Goal: Task Accomplishment & Management: Complete application form

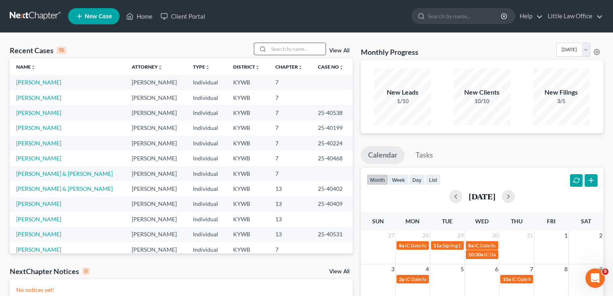
click at [287, 49] on input "search" at bounding box center [297, 49] width 57 height 12
type input "parish"
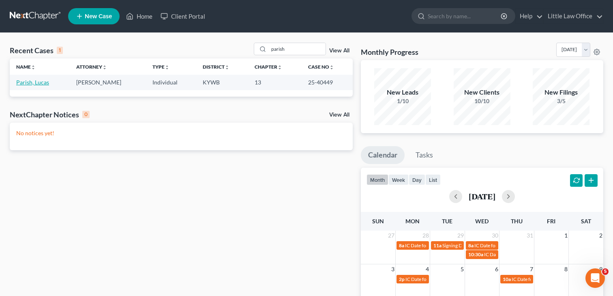
click at [29, 81] on link "Parish, Lucas" at bounding box center [32, 82] width 33 height 7
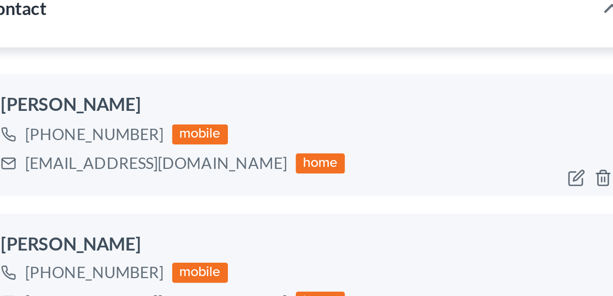
scroll to position [68, 0]
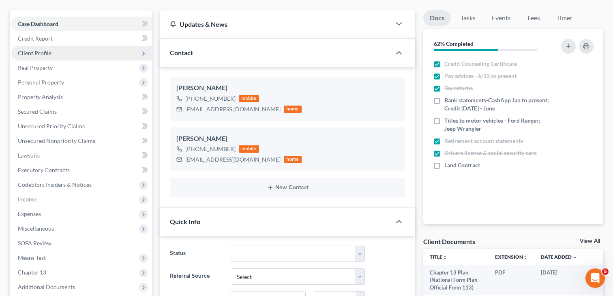
click at [65, 51] on span "Client Profile" at bounding box center [81, 53] width 141 height 15
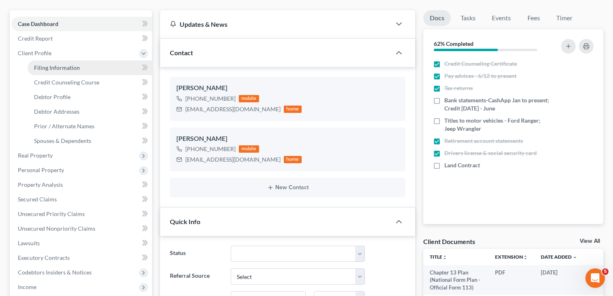
scroll to position [69, 0]
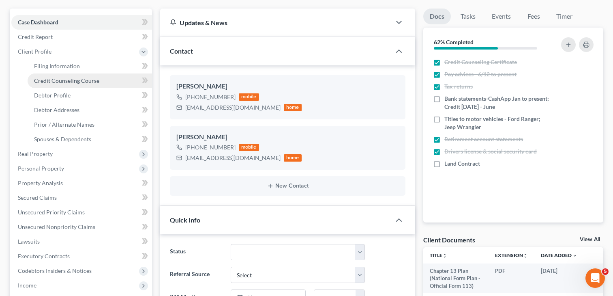
click at [70, 82] on span "Credit Counseling Course" at bounding box center [66, 80] width 65 height 7
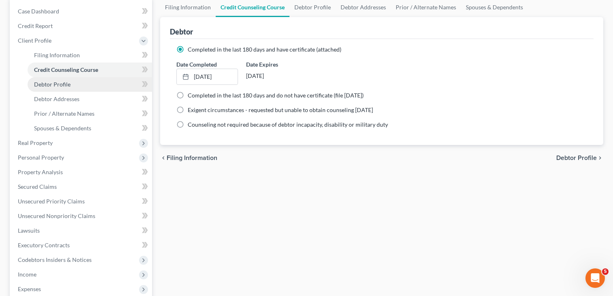
scroll to position [86, 0]
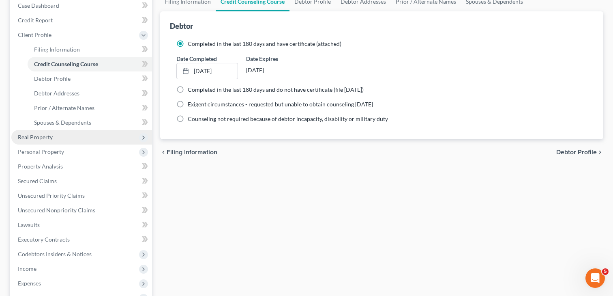
click at [42, 144] on span "Real Property" at bounding box center [81, 137] width 141 height 15
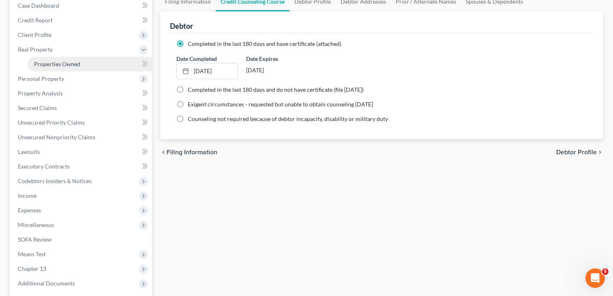
click at [56, 63] on span "Properties Owned" at bounding box center [57, 63] width 46 height 7
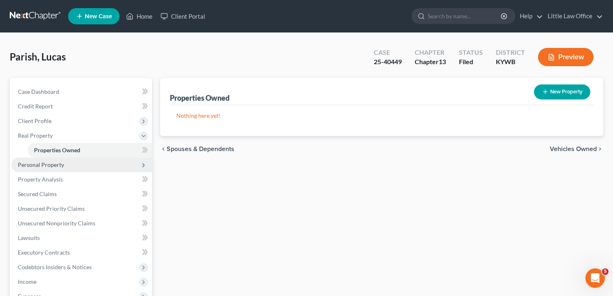
click at [53, 167] on span "Personal Property" at bounding box center [81, 164] width 141 height 15
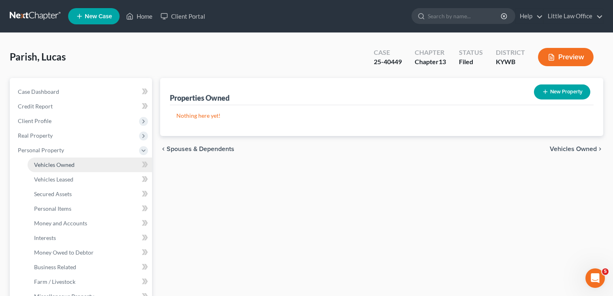
click at [54, 164] on span "Vehicles Owned" at bounding box center [54, 164] width 41 height 7
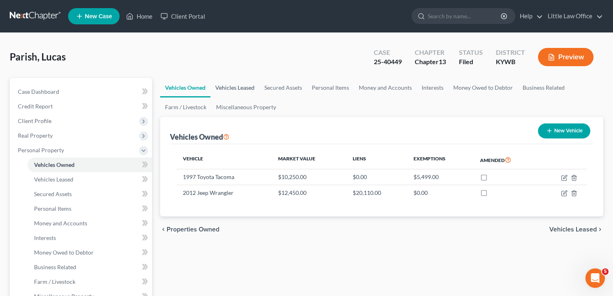
click at [239, 85] on link "Vehicles Leased" at bounding box center [234, 87] width 49 height 19
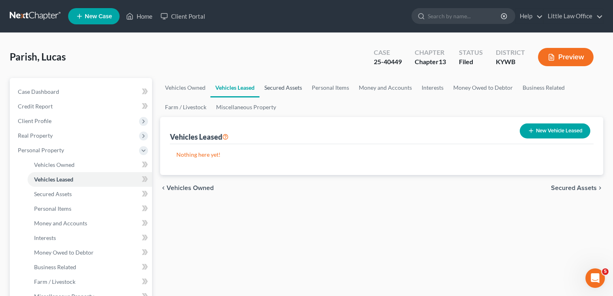
click at [286, 88] on link "Secured Assets" at bounding box center [283, 87] width 47 height 19
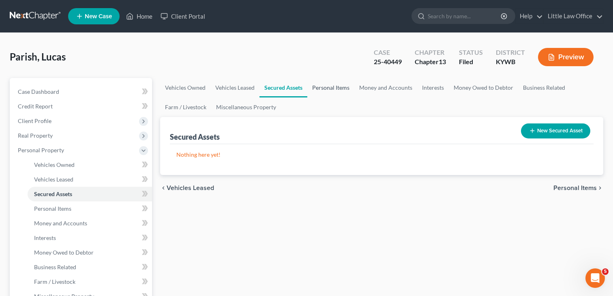
click at [333, 89] on link "Personal Items" at bounding box center [330, 87] width 47 height 19
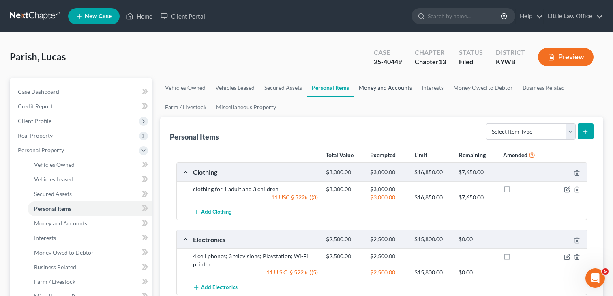
click at [381, 87] on link "Money and Accounts" at bounding box center [385, 87] width 63 height 19
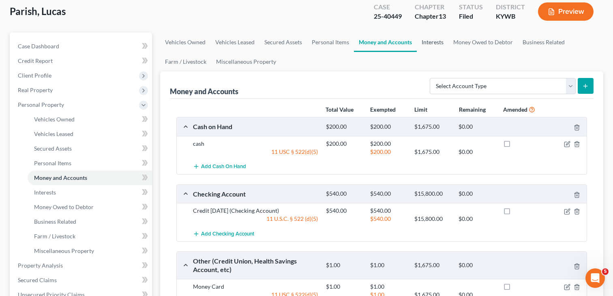
click at [434, 41] on link "Interests" at bounding box center [433, 41] width 32 height 19
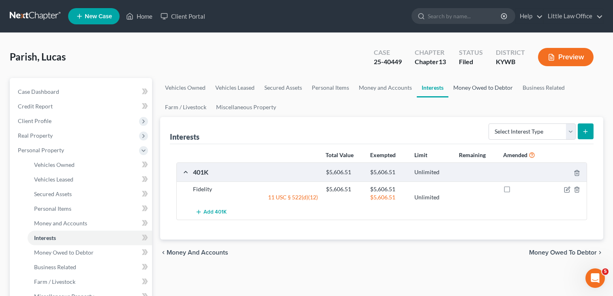
click at [474, 86] on link "Money Owed to Debtor" at bounding box center [483, 87] width 69 height 19
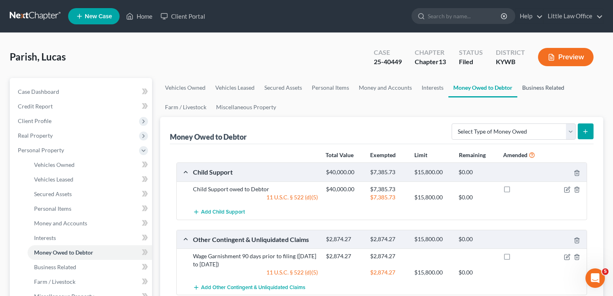
click at [536, 90] on link "Business Related" at bounding box center [543, 87] width 52 height 19
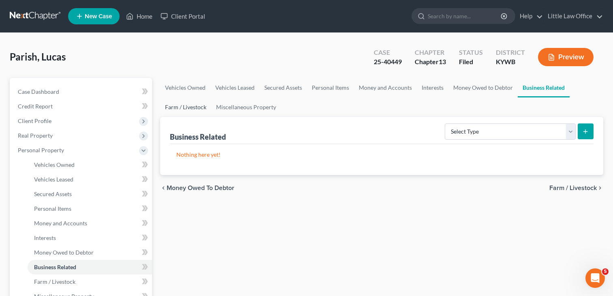
click at [186, 107] on link "Farm / Livestock" at bounding box center [185, 106] width 51 height 19
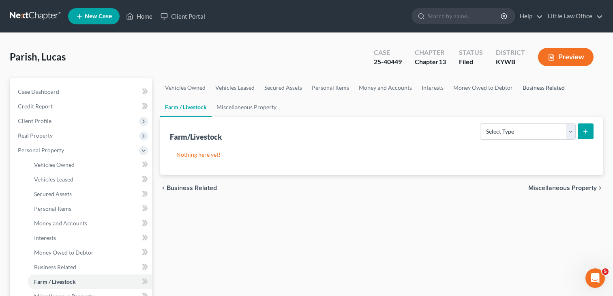
click at [543, 87] on link "Business Related" at bounding box center [544, 87] width 52 height 19
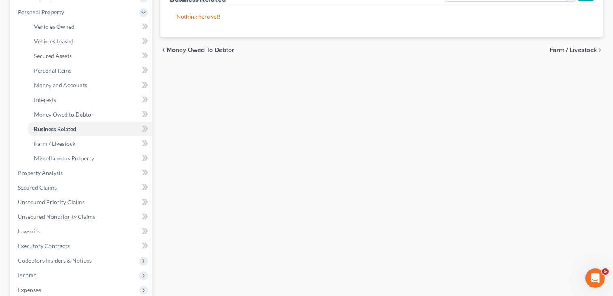
scroll to position [138, 0]
click at [31, 181] on link "Secured Claims" at bounding box center [81, 187] width 141 height 15
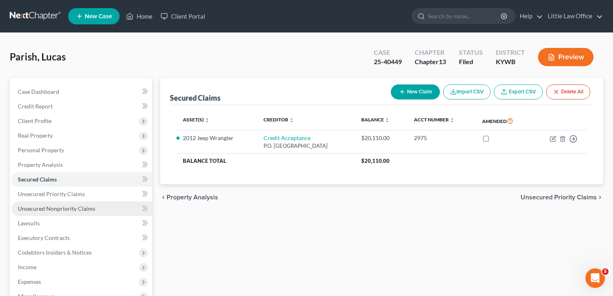
click at [60, 206] on span "Unsecured Nonpriority Claims" at bounding box center [56, 208] width 77 height 7
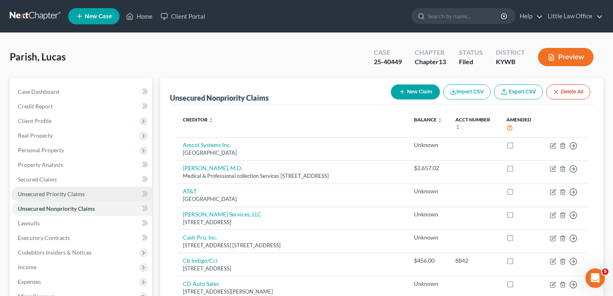
click at [66, 197] on link "Unsecured Priority Claims" at bounding box center [81, 194] width 141 height 15
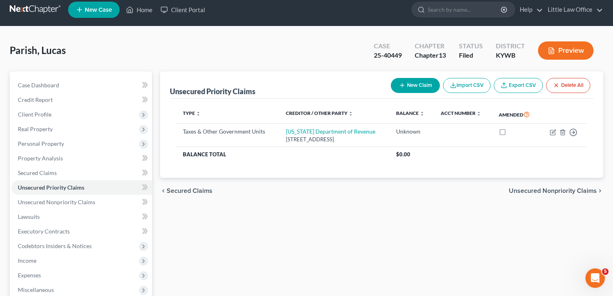
scroll to position [8, 0]
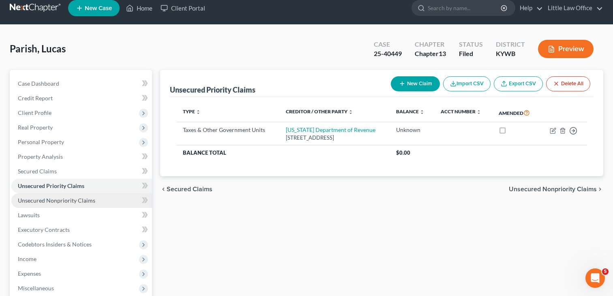
click at [70, 202] on span "Unsecured Nonpriority Claims" at bounding box center [56, 200] width 77 height 7
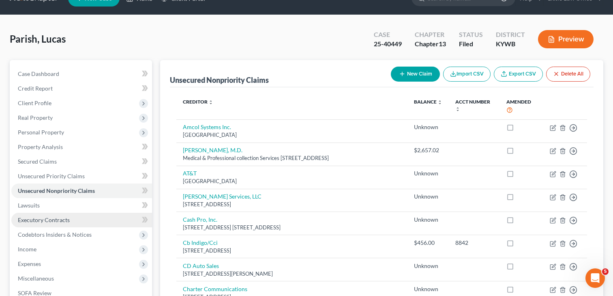
scroll to position [25, 0]
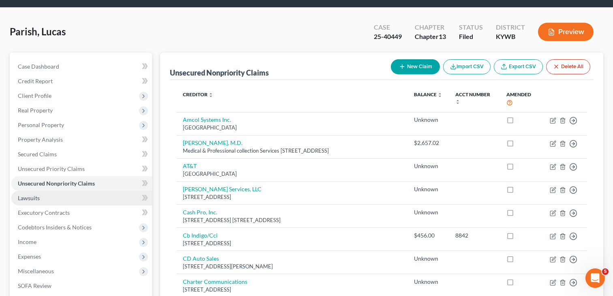
click at [32, 197] on span "Lawsuits" at bounding box center [29, 197] width 22 height 7
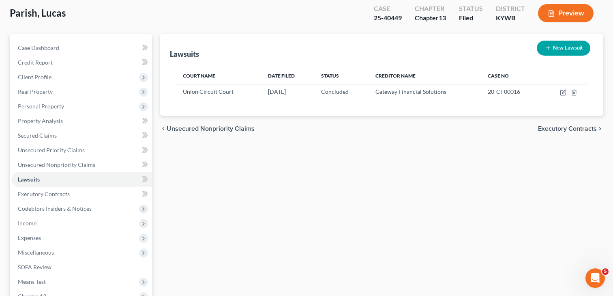
scroll to position [54, 0]
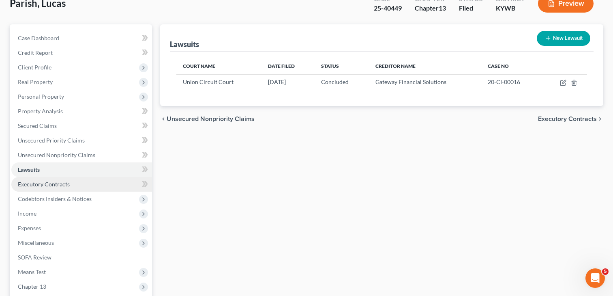
click at [64, 185] on span "Executory Contracts" at bounding box center [44, 183] width 52 height 7
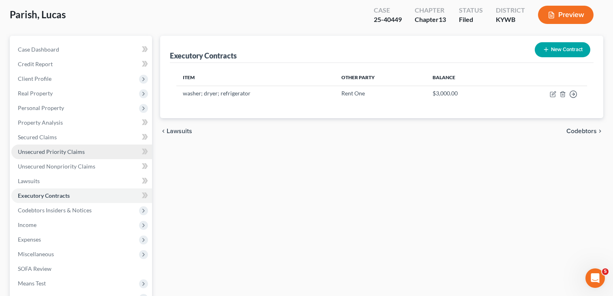
scroll to position [45, 0]
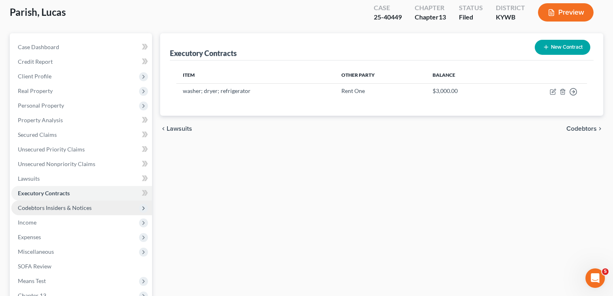
click at [63, 205] on span "Codebtors Insiders & Notices" at bounding box center [55, 207] width 74 height 7
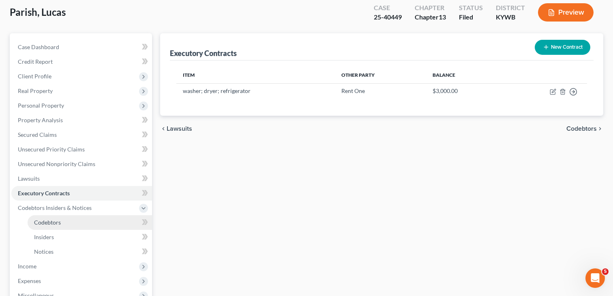
click at [82, 221] on link "Codebtors" at bounding box center [90, 222] width 125 height 15
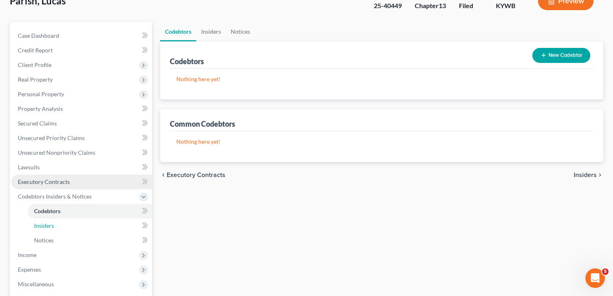
click at [84, 222] on link "Insiders" at bounding box center [90, 225] width 125 height 15
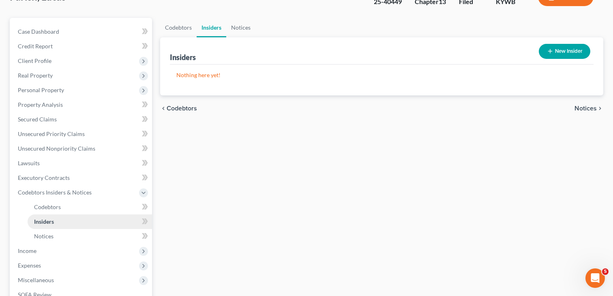
scroll to position [61, 0]
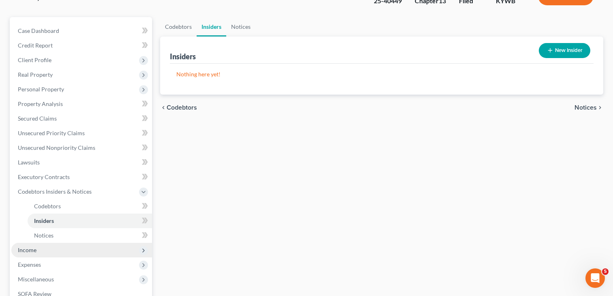
click at [25, 249] on span "Income" at bounding box center [27, 249] width 19 height 7
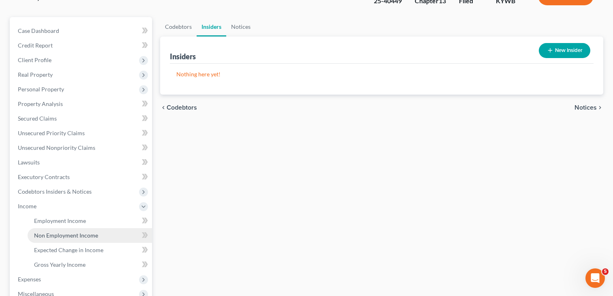
scroll to position [77, 0]
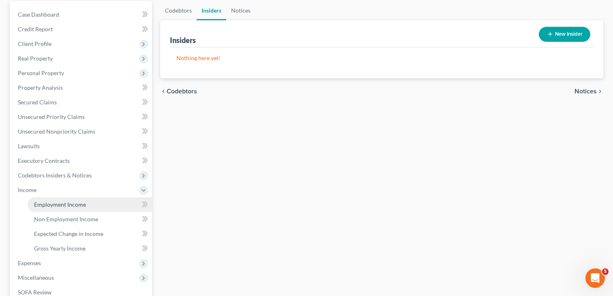
click at [80, 206] on span "Employment Income" at bounding box center [60, 204] width 52 height 7
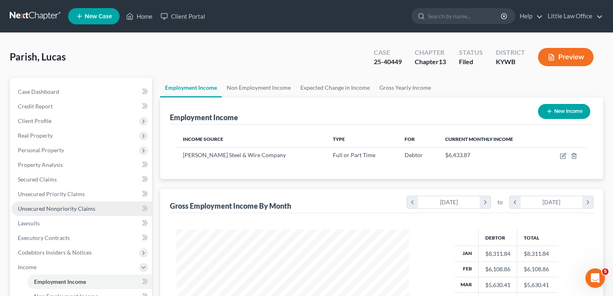
scroll to position [145, 249]
click at [262, 87] on link "Non Employment Income" at bounding box center [259, 87] width 74 height 19
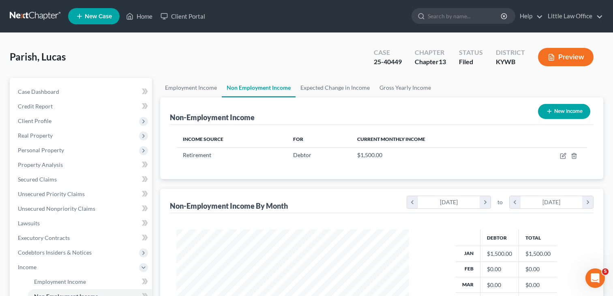
scroll to position [145, 249]
drag, startPoint x: 325, startPoint y: 85, endPoint x: 319, endPoint y: 86, distance: 6.1
click at [325, 85] on link "Expected Change in Income" at bounding box center [335, 87] width 79 height 19
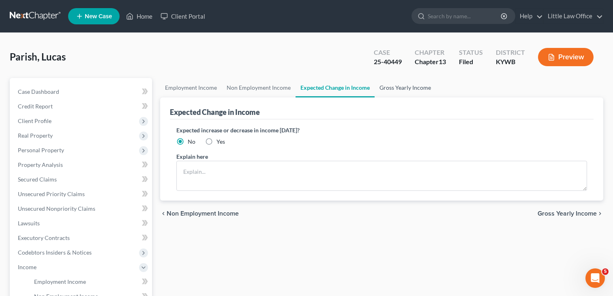
drag, startPoint x: 416, startPoint y: 88, endPoint x: 337, endPoint y: 94, distance: 79.3
click at [416, 88] on link "Gross Yearly Income" at bounding box center [405, 87] width 61 height 19
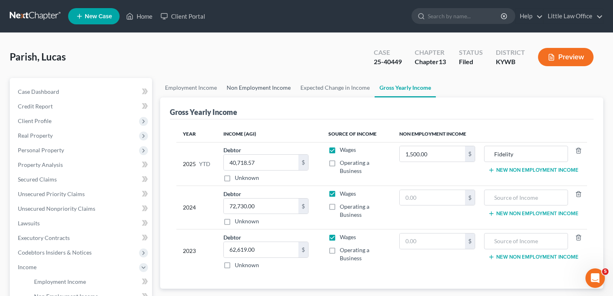
click at [273, 84] on link "Non Employment Income" at bounding box center [259, 87] width 74 height 19
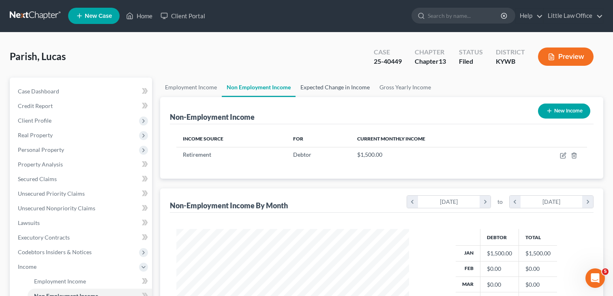
scroll to position [145, 249]
click at [205, 86] on link "Employment Income" at bounding box center [191, 86] width 62 height 19
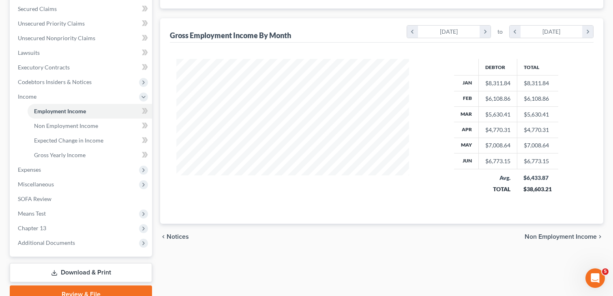
scroll to position [176, 0]
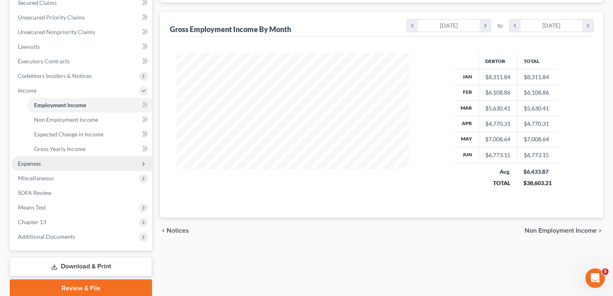
click at [34, 167] on span "Expenses" at bounding box center [81, 163] width 141 height 15
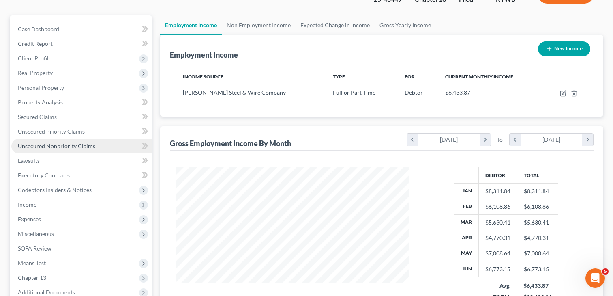
scroll to position [63, 0]
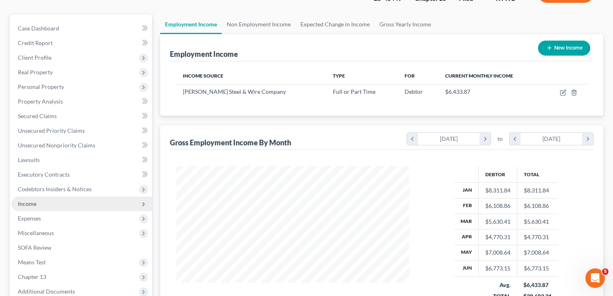
click at [28, 202] on span "Income" at bounding box center [27, 203] width 19 height 7
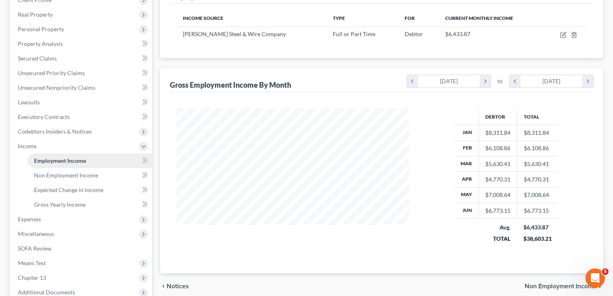
click at [58, 214] on span "Expenses" at bounding box center [81, 219] width 141 height 15
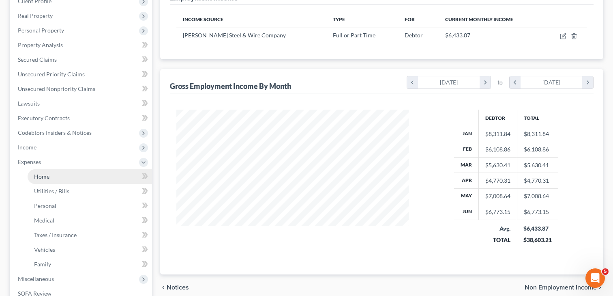
click at [54, 176] on link "Home" at bounding box center [90, 176] width 125 height 15
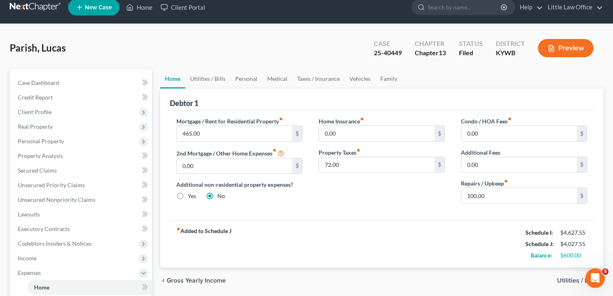
scroll to position [9, 0]
